Goal: Task Accomplishment & Management: Complete application form

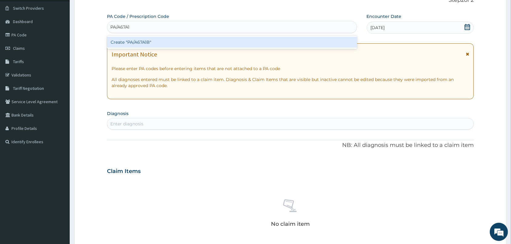
type input "PA/A67A1B"
click at [239, 37] on div "Create "PA/A67A1B"" at bounding box center [232, 42] width 250 height 11
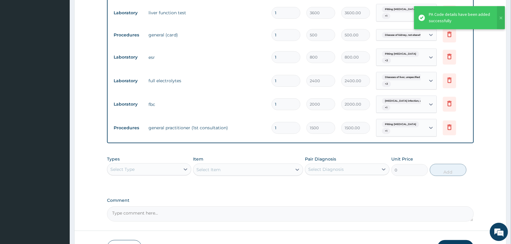
scroll to position [375, 0]
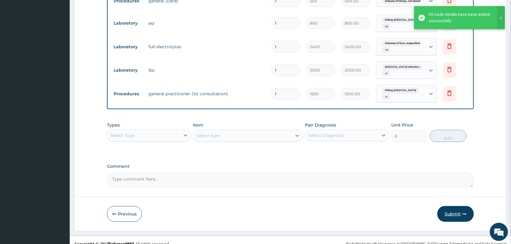
click at [454, 206] on button "Submit" at bounding box center [455, 214] width 36 height 16
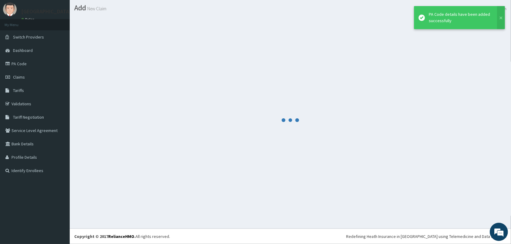
scroll to position [16, 0]
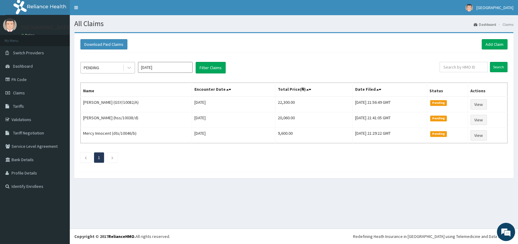
click at [112, 65] on div "PENDING" at bounding box center [102, 68] width 42 height 10
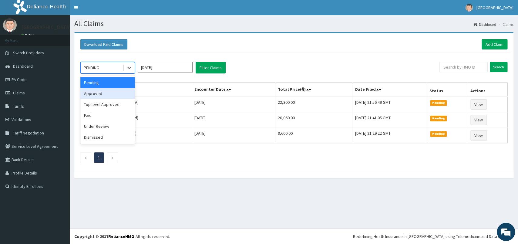
click at [107, 98] on div "Approved" at bounding box center [107, 93] width 55 height 11
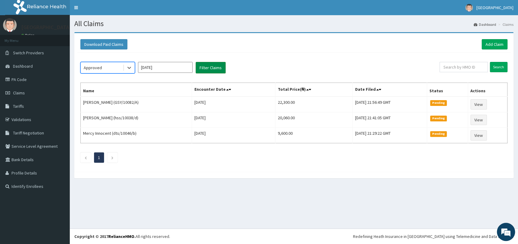
click at [214, 69] on button "Filter Claims" at bounding box center [211, 68] width 30 height 12
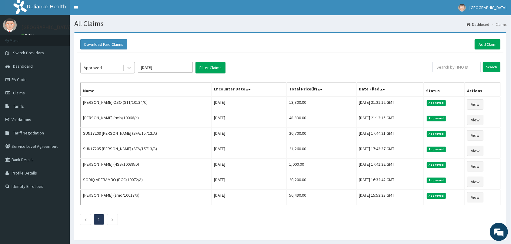
click at [120, 71] on div "Approved" at bounding box center [102, 68] width 42 height 10
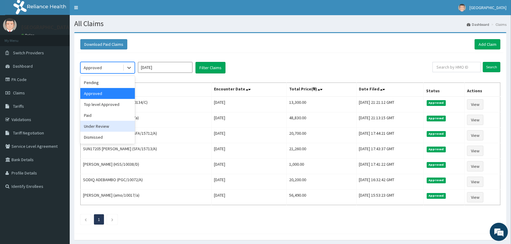
click at [111, 124] on div "Under Review" at bounding box center [107, 126] width 55 height 11
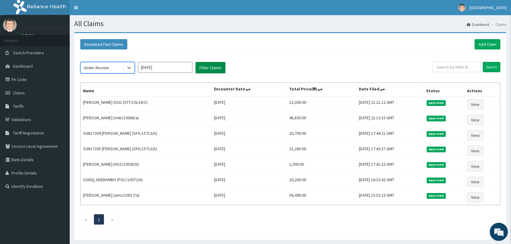
click at [204, 66] on button "Filter Claims" at bounding box center [211, 68] width 30 height 12
click at [209, 66] on button "Filter Claims" at bounding box center [211, 68] width 30 height 12
